Goal: Information Seeking & Learning: Learn about a topic

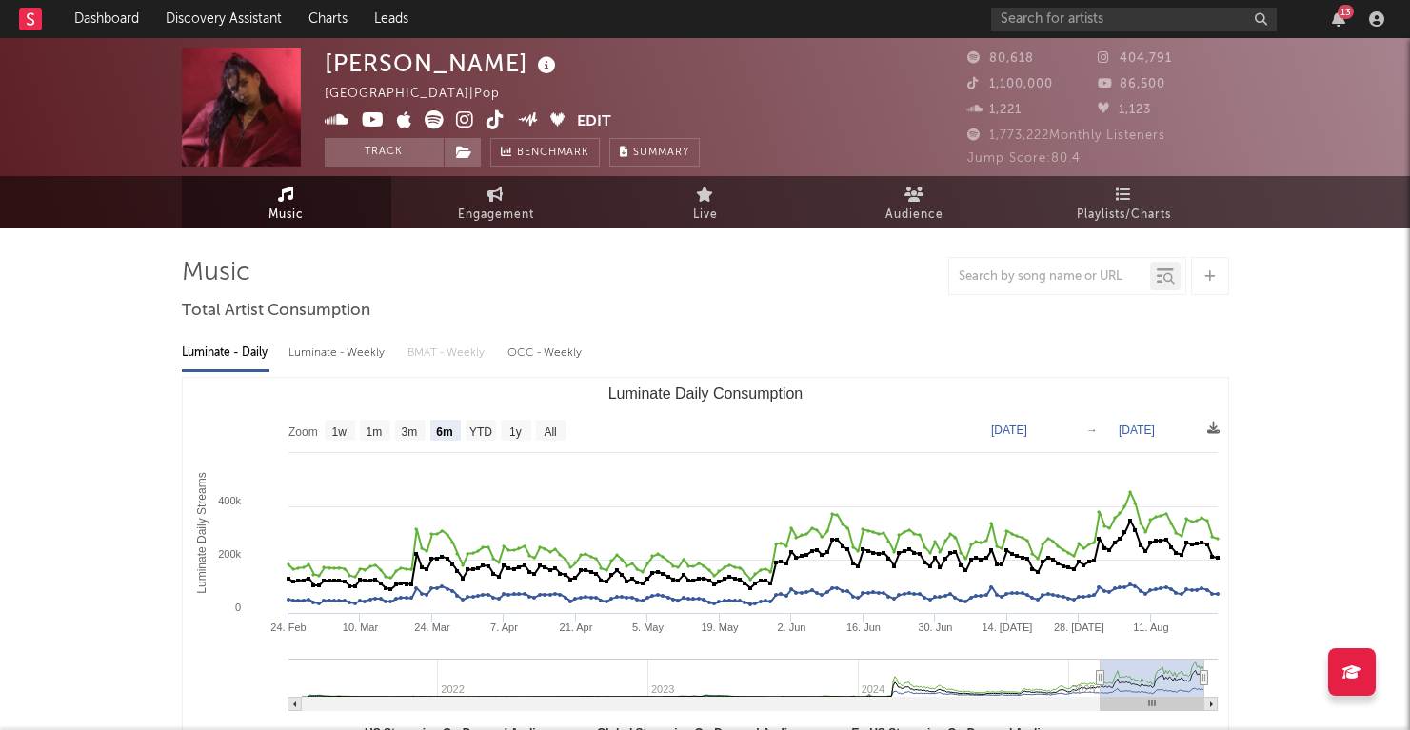
select select "6m"
click at [1065, 14] on input "text" at bounding box center [1134, 20] width 286 height 24
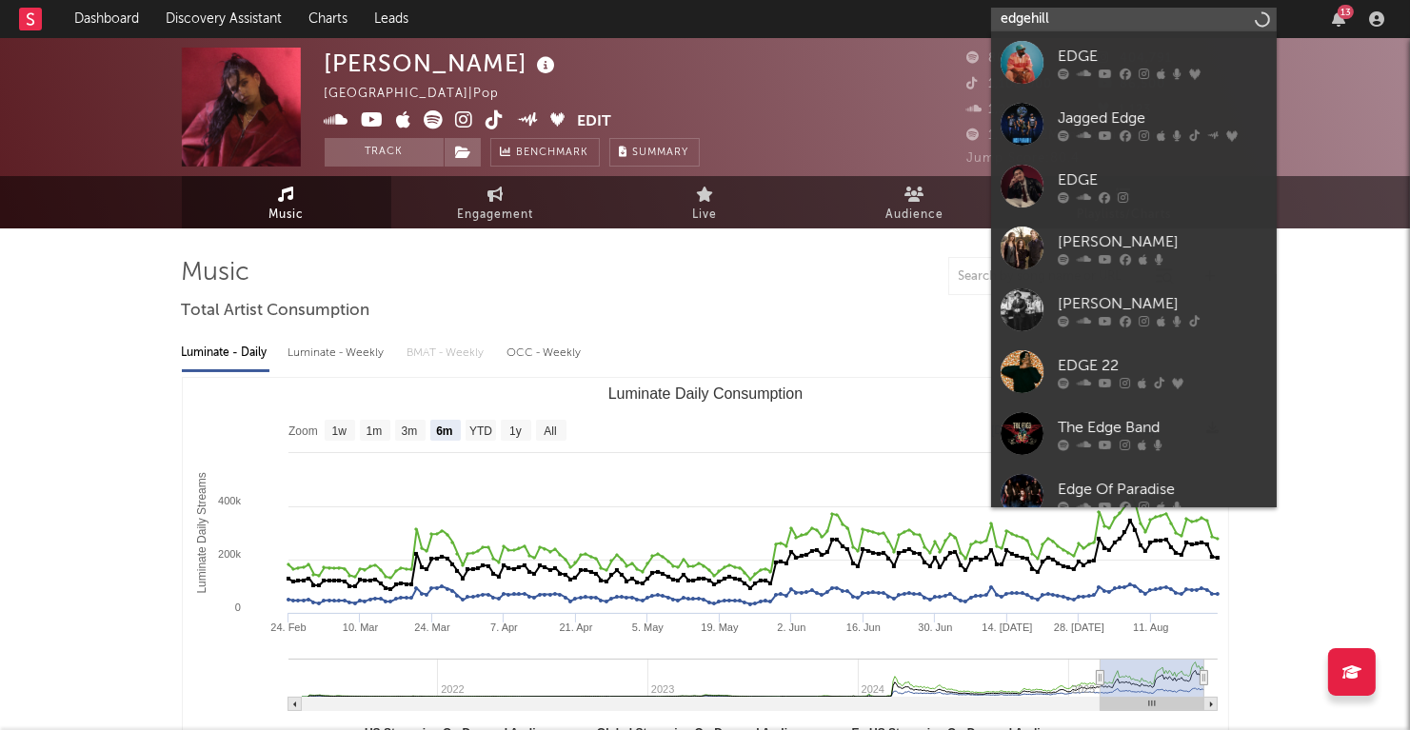
type input "edgehill"
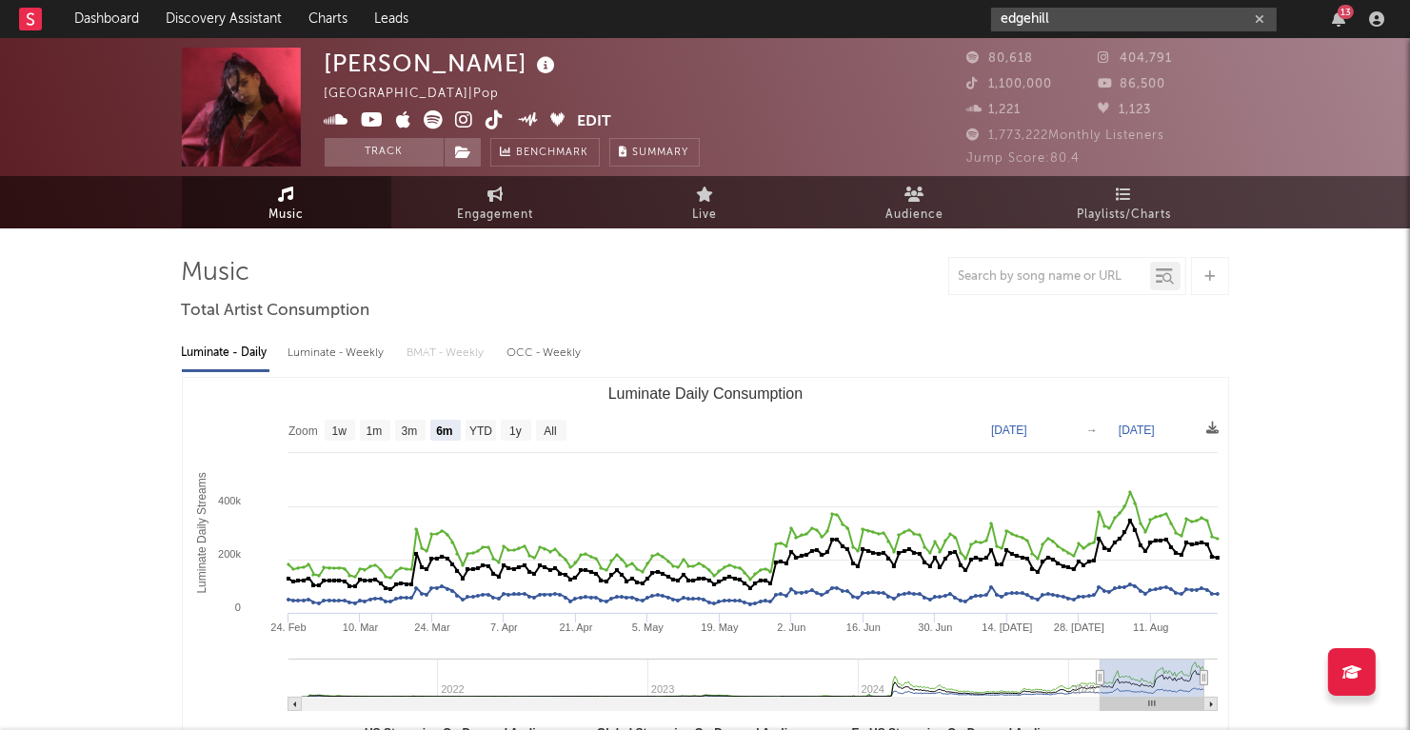
click at [1097, 18] on input "edgehill" at bounding box center [1134, 20] width 286 height 24
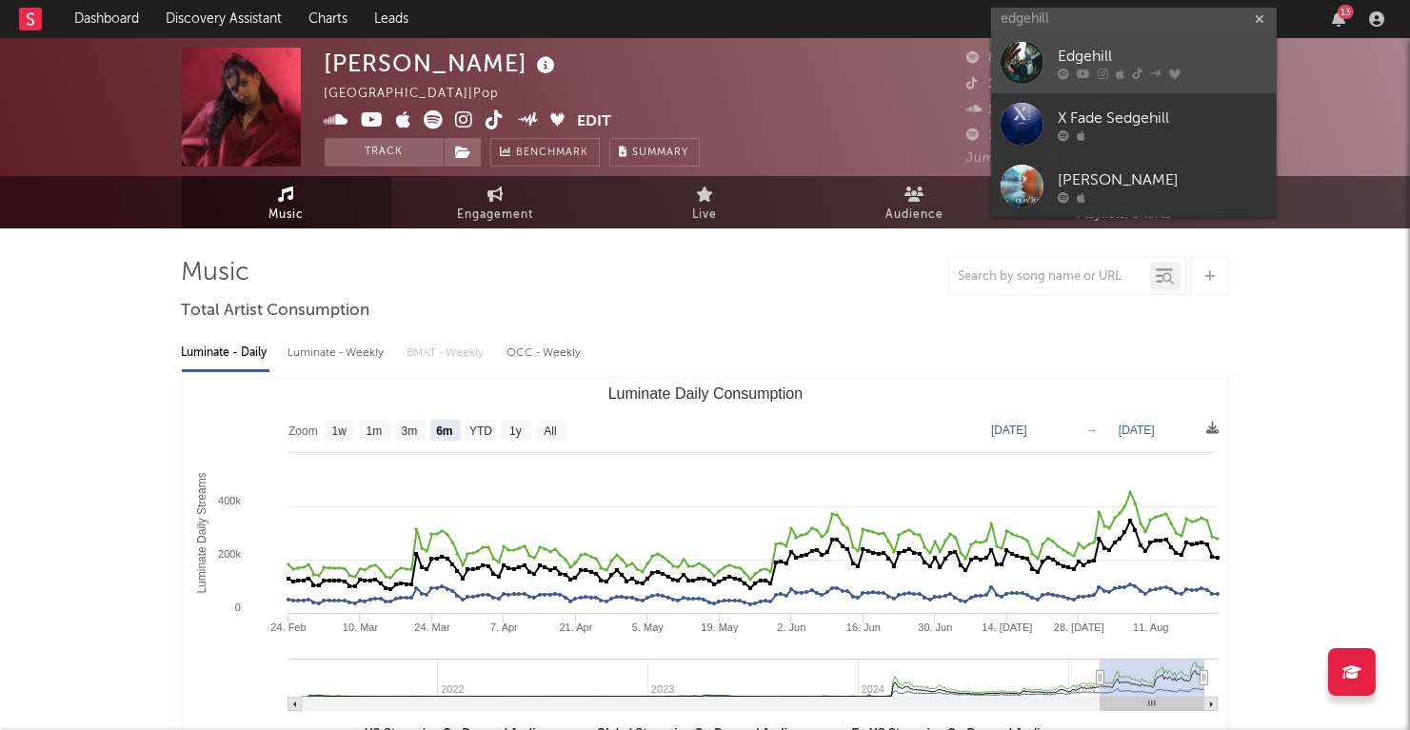
click at [1019, 66] on div at bounding box center [1021, 62] width 43 height 43
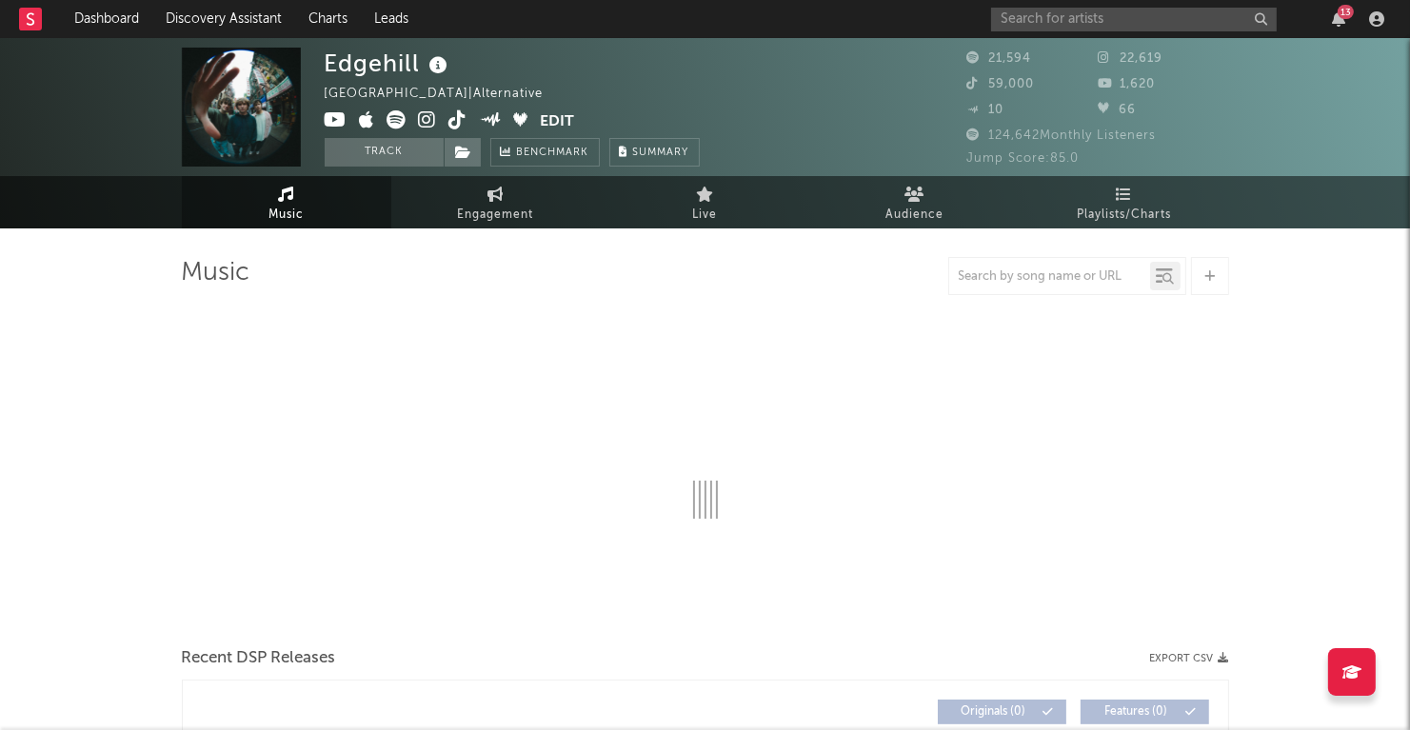
select select "6m"
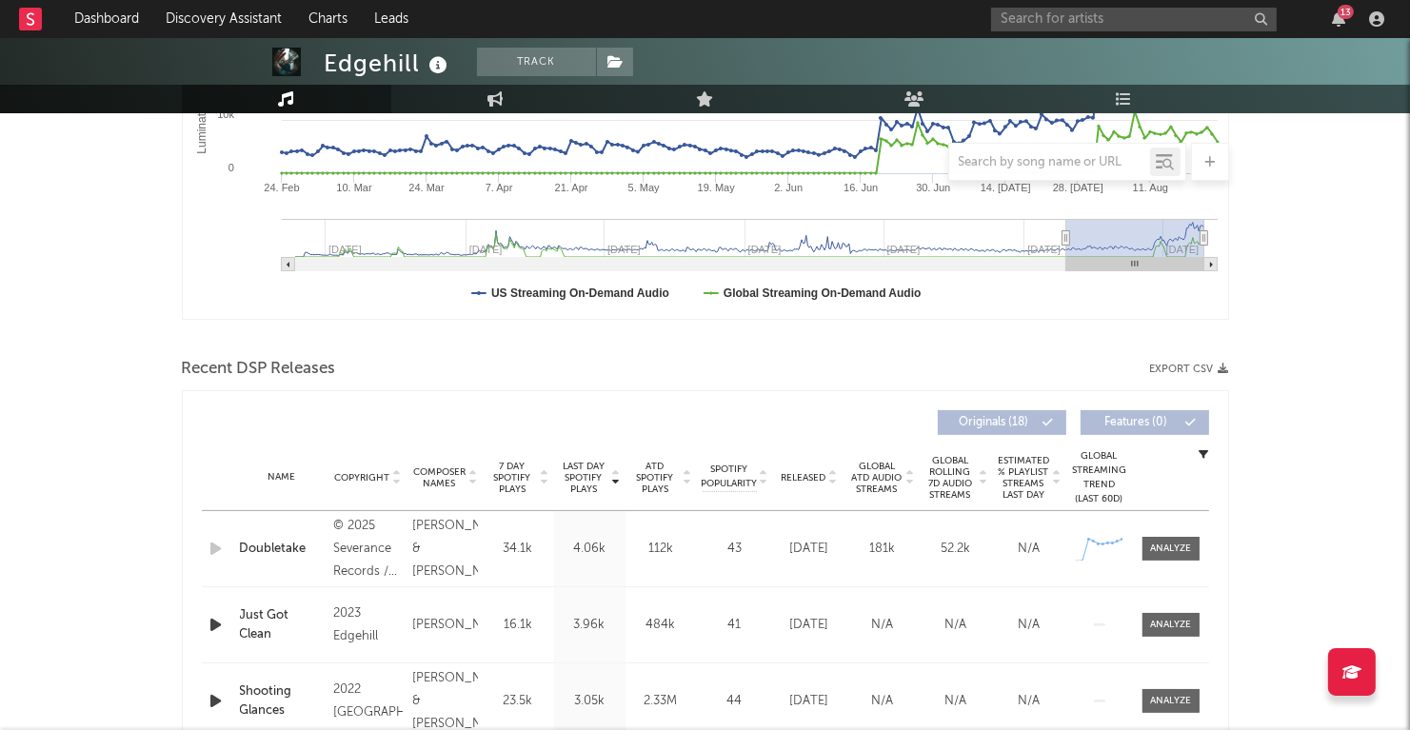
scroll to position [435, 0]
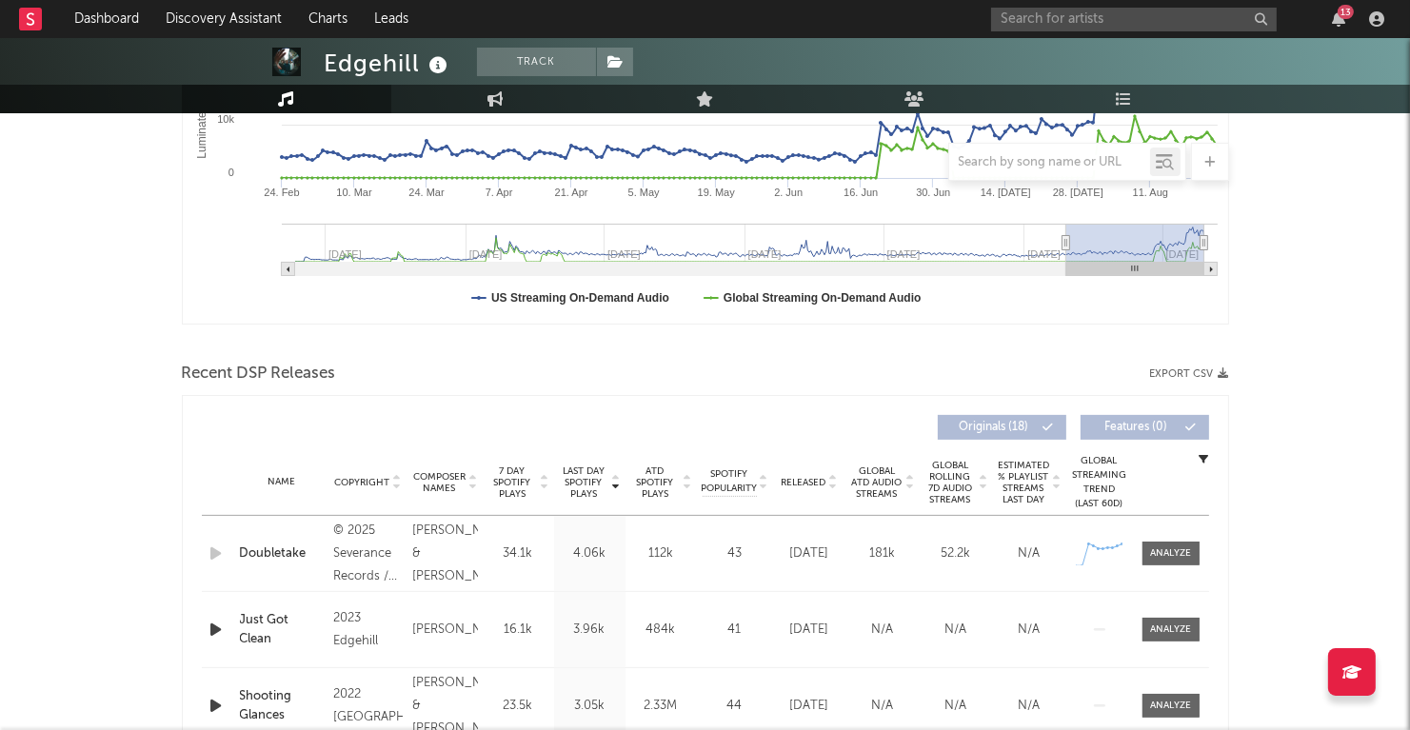
click at [582, 468] on span "Last Day Spotify Plays" at bounding box center [584, 482] width 50 height 34
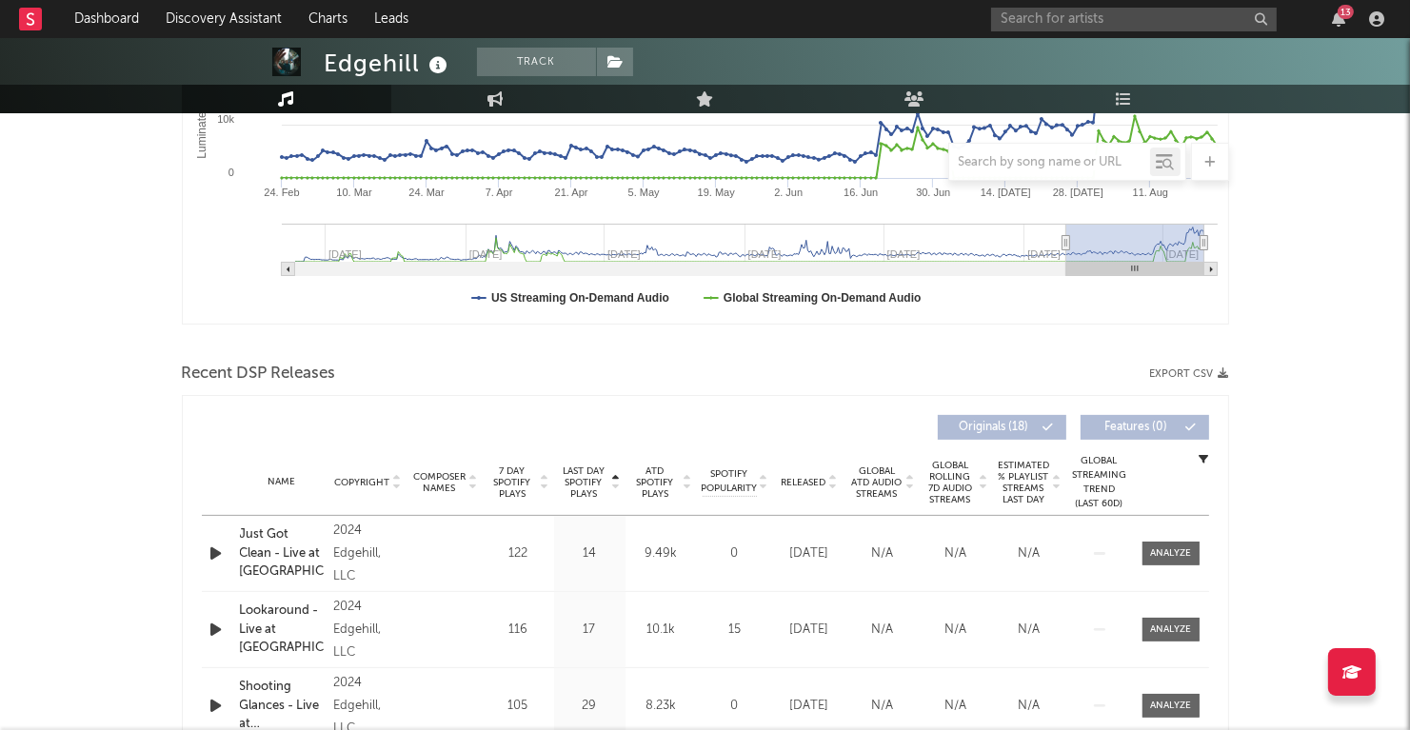
click at [582, 468] on span "Last Day Spotify Plays" at bounding box center [584, 482] width 50 height 34
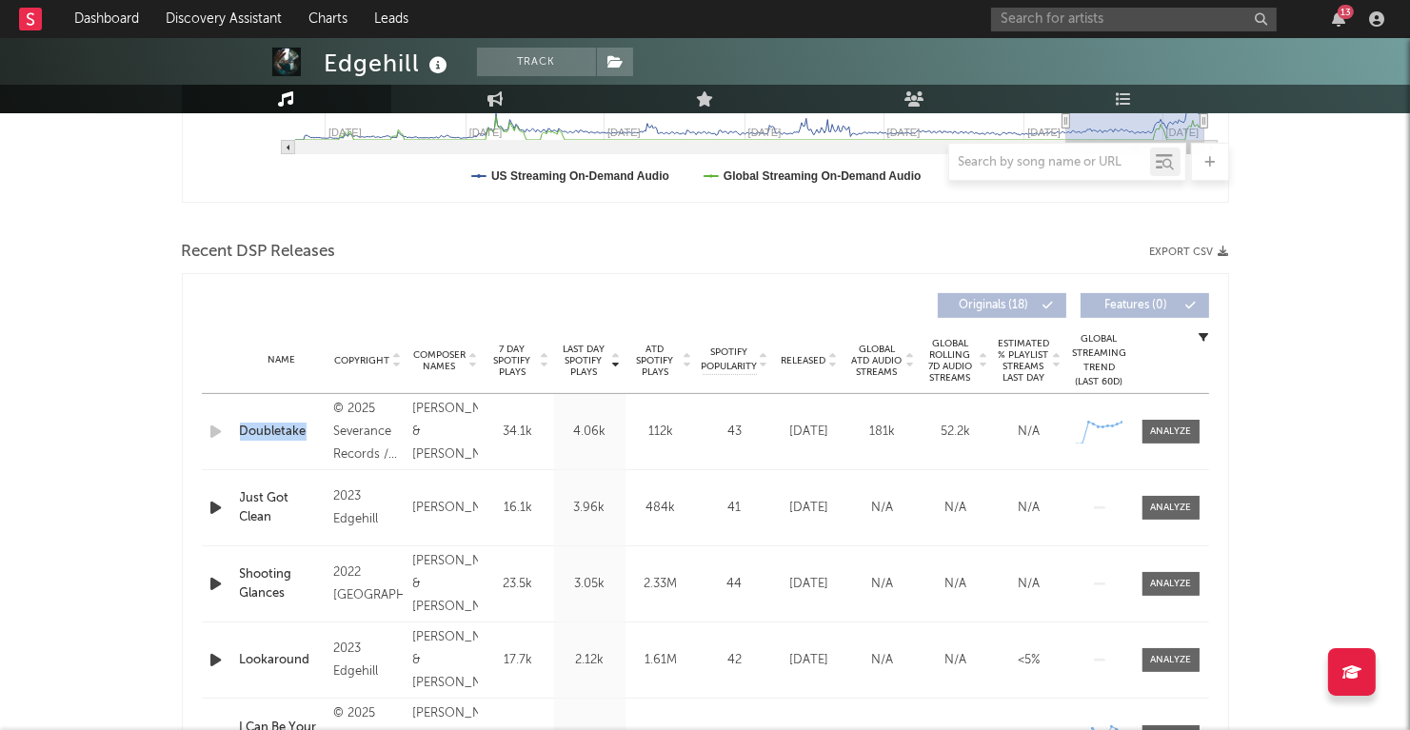
scroll to position [580, 0]
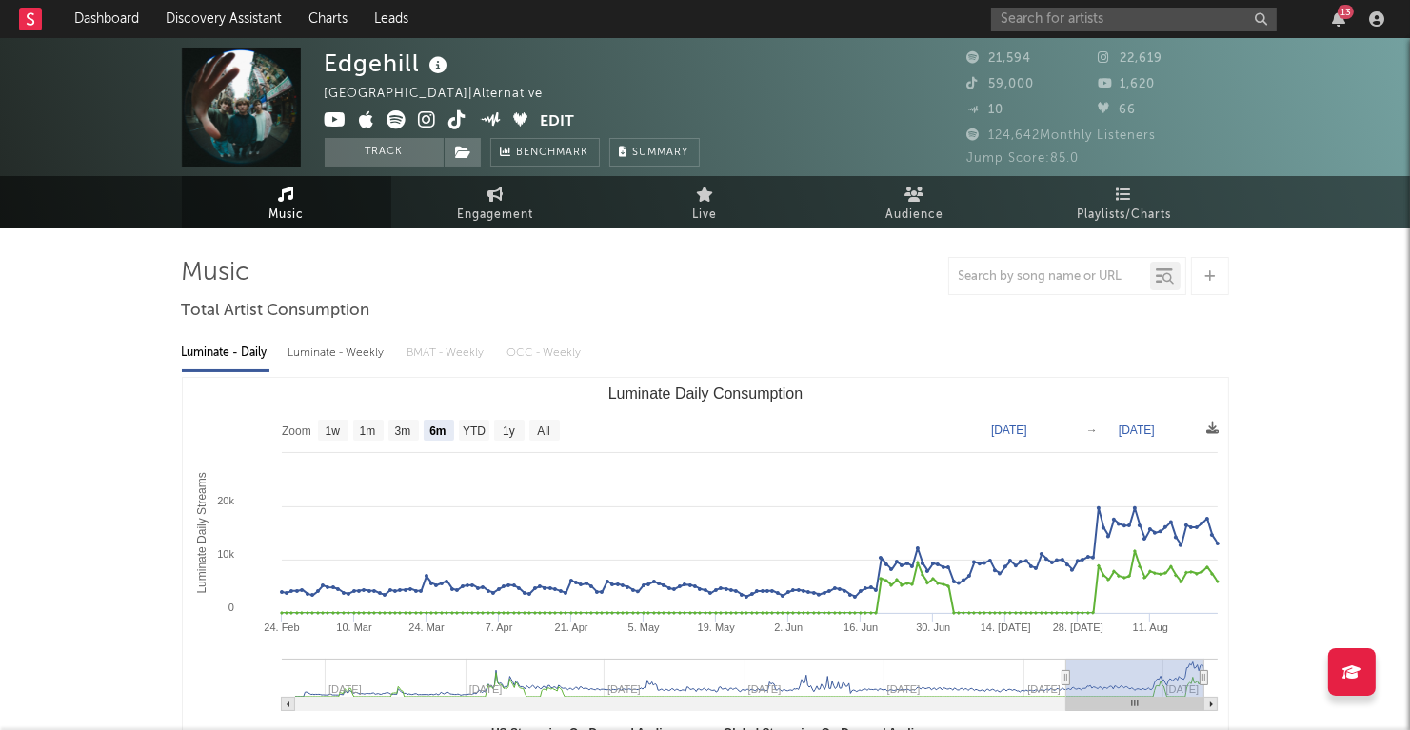
scroll to position [0, 0]
click at [1114, 207] on span "Playlists/Charts" at bounding box center [1124, 215] width 94 height 23
